Goal: Find specific page/section: Find specific page/section

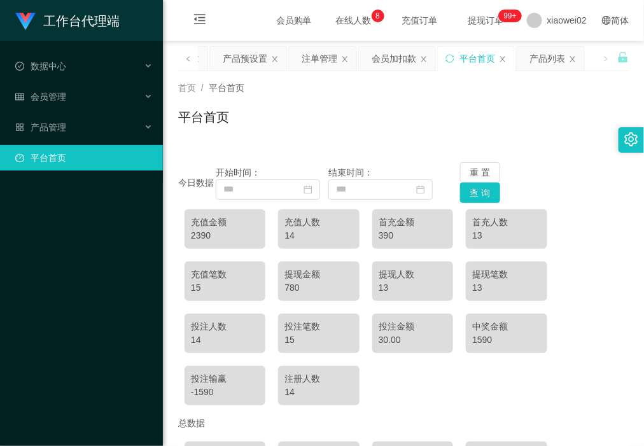
click at [473, 217] on div "首充人数" at bounding box center [506, 222] width 68 height 13
drag, startPoint x: 473, startPoint y: 217, endPoint x: 471, endPoint y: 232, distance: 15.3
click at [472, 232] on div "13" at bounding box center [506, 235] width 68 height 13
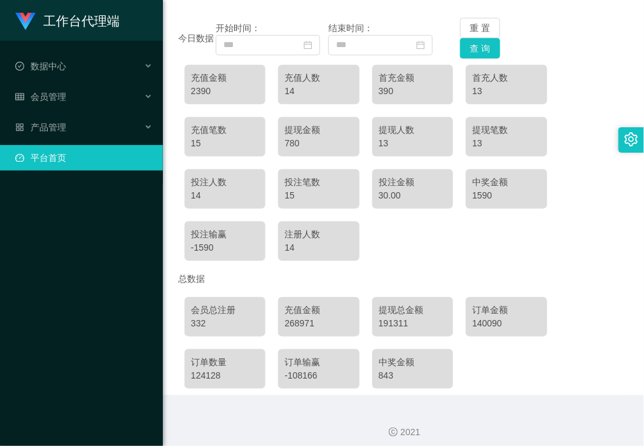
scroll to position [153, 0]
